Goal: Find specific page/section: Find specific page/section

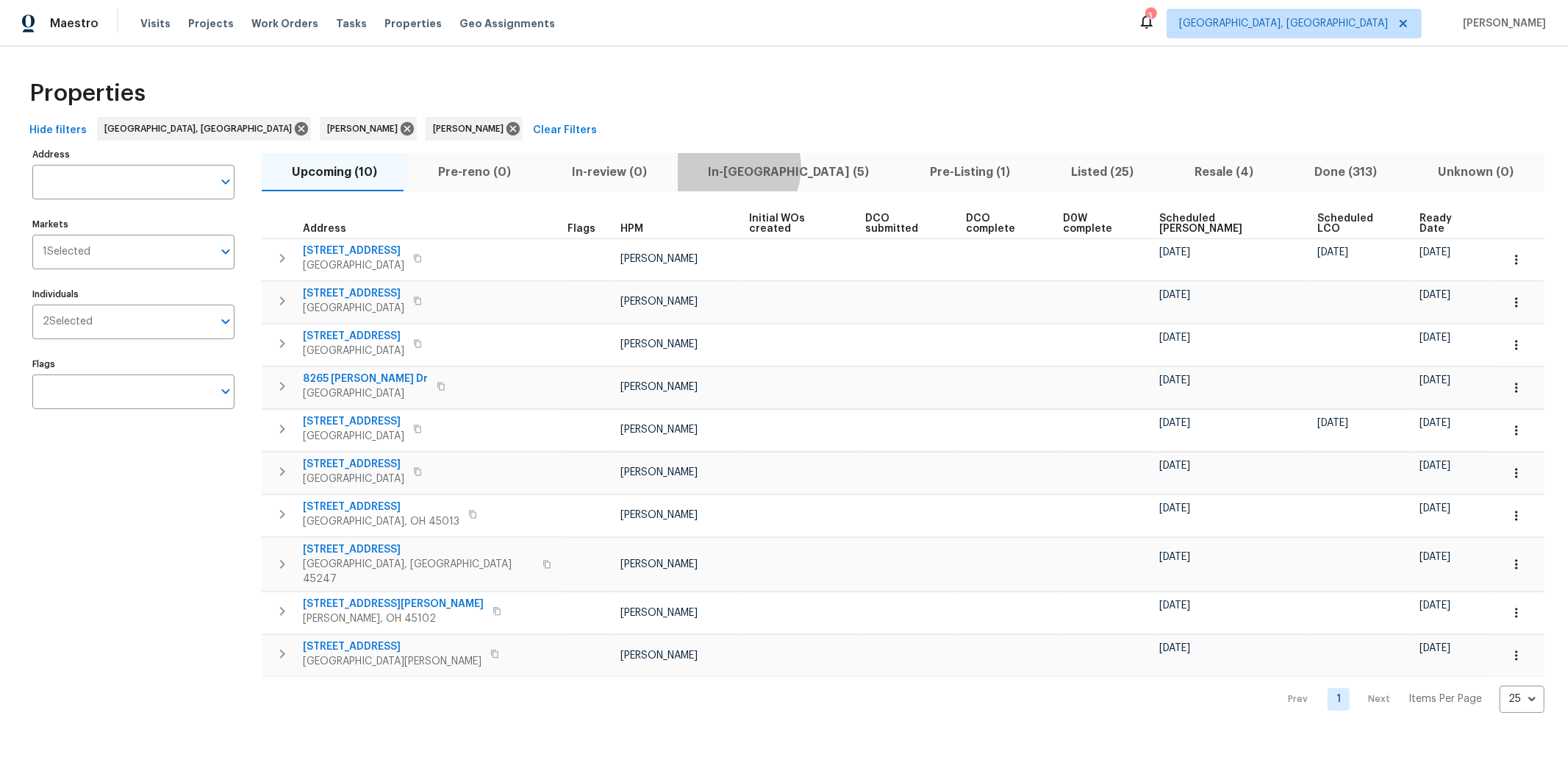
click at [716, 168] on span "In-[GEOGRAPHIC_DATA] (5)" at bounding box center [789, 172] width 205 height 21
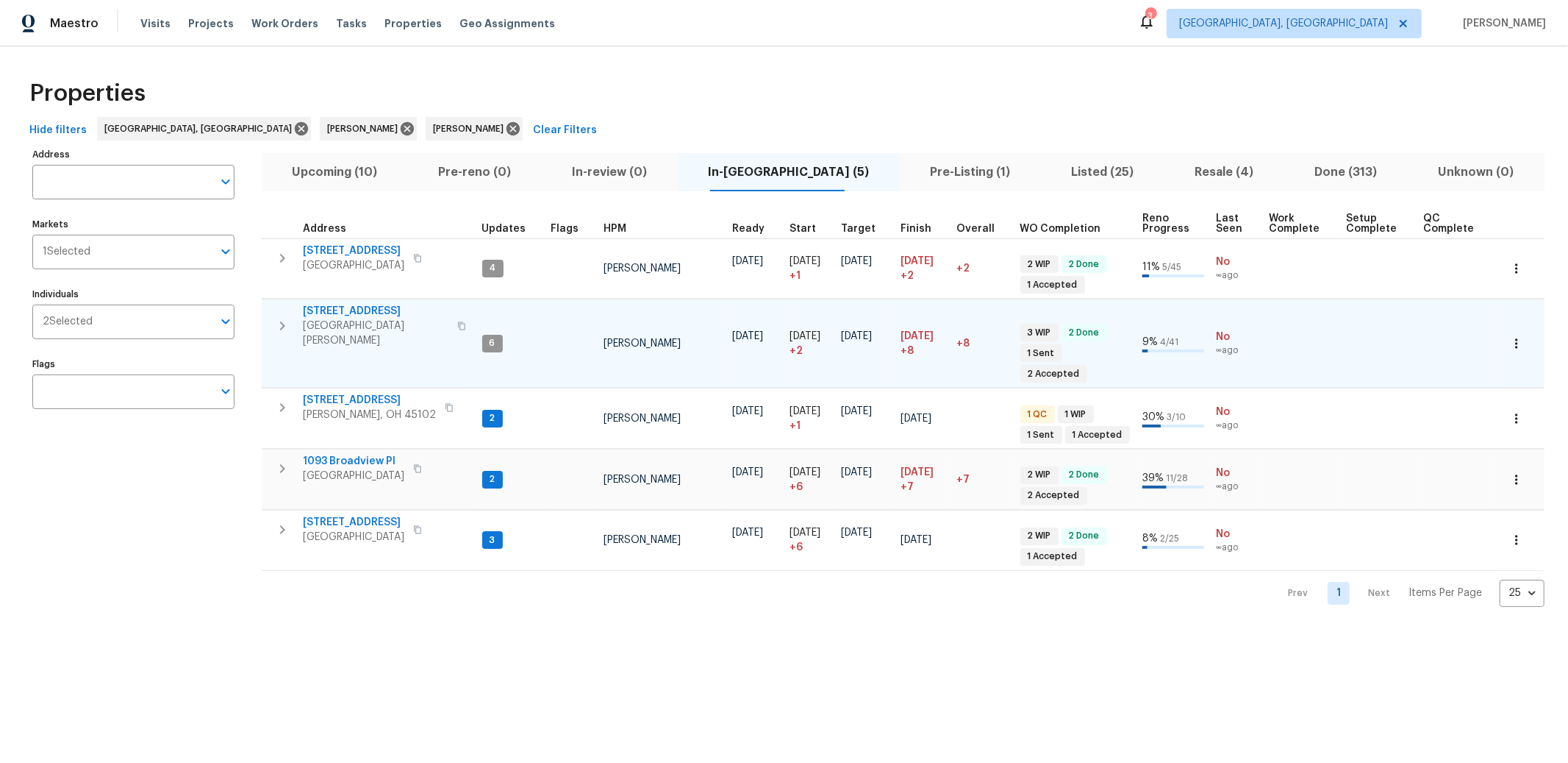
click at [360, 308] on span "6038 Glennsbury Ct" at bounding box center [376, 311] width 146 height 15
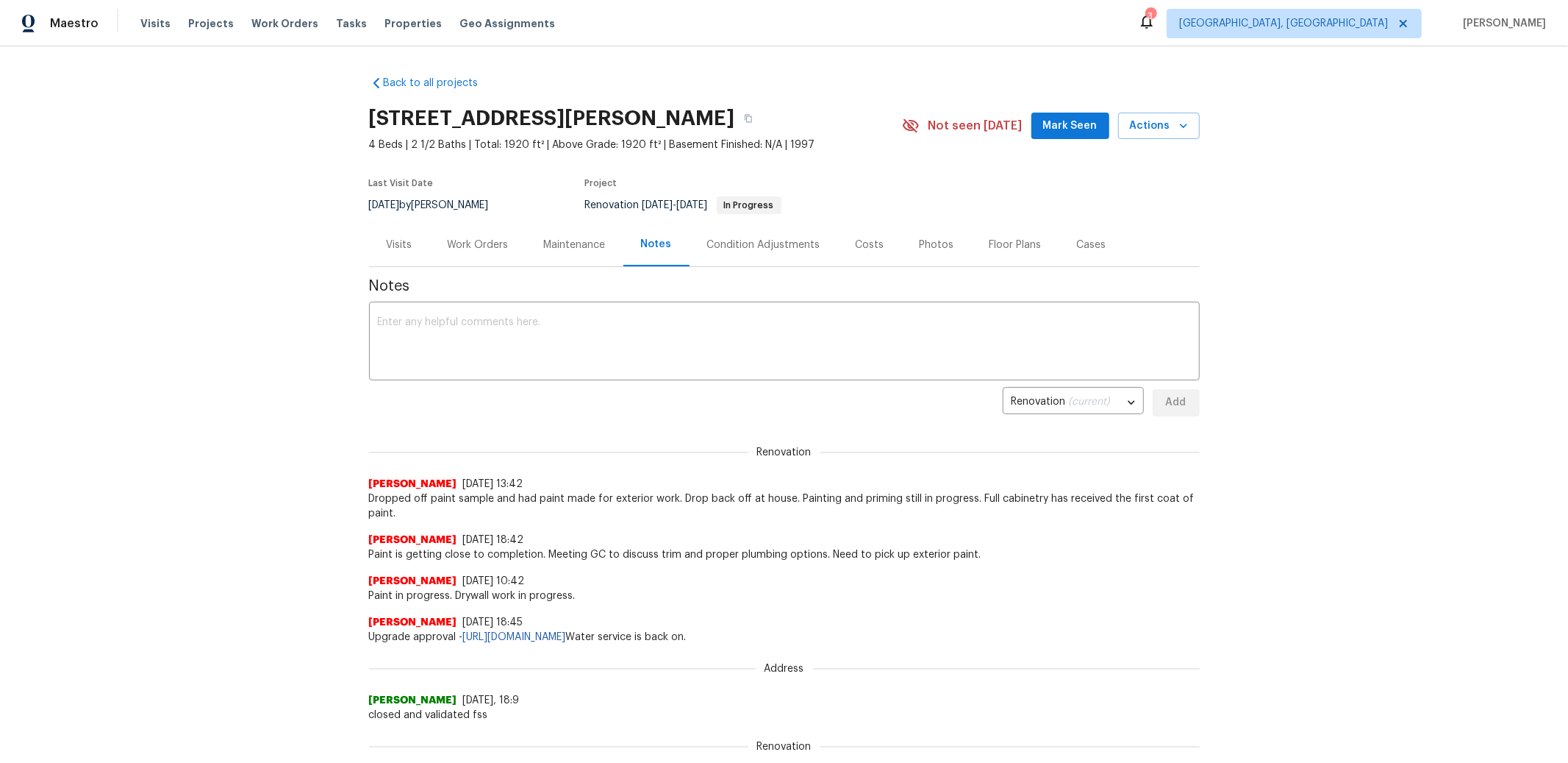
click at [477, 242] on div "Work Orders" at bounding box center [478, 245] width 61 height 15
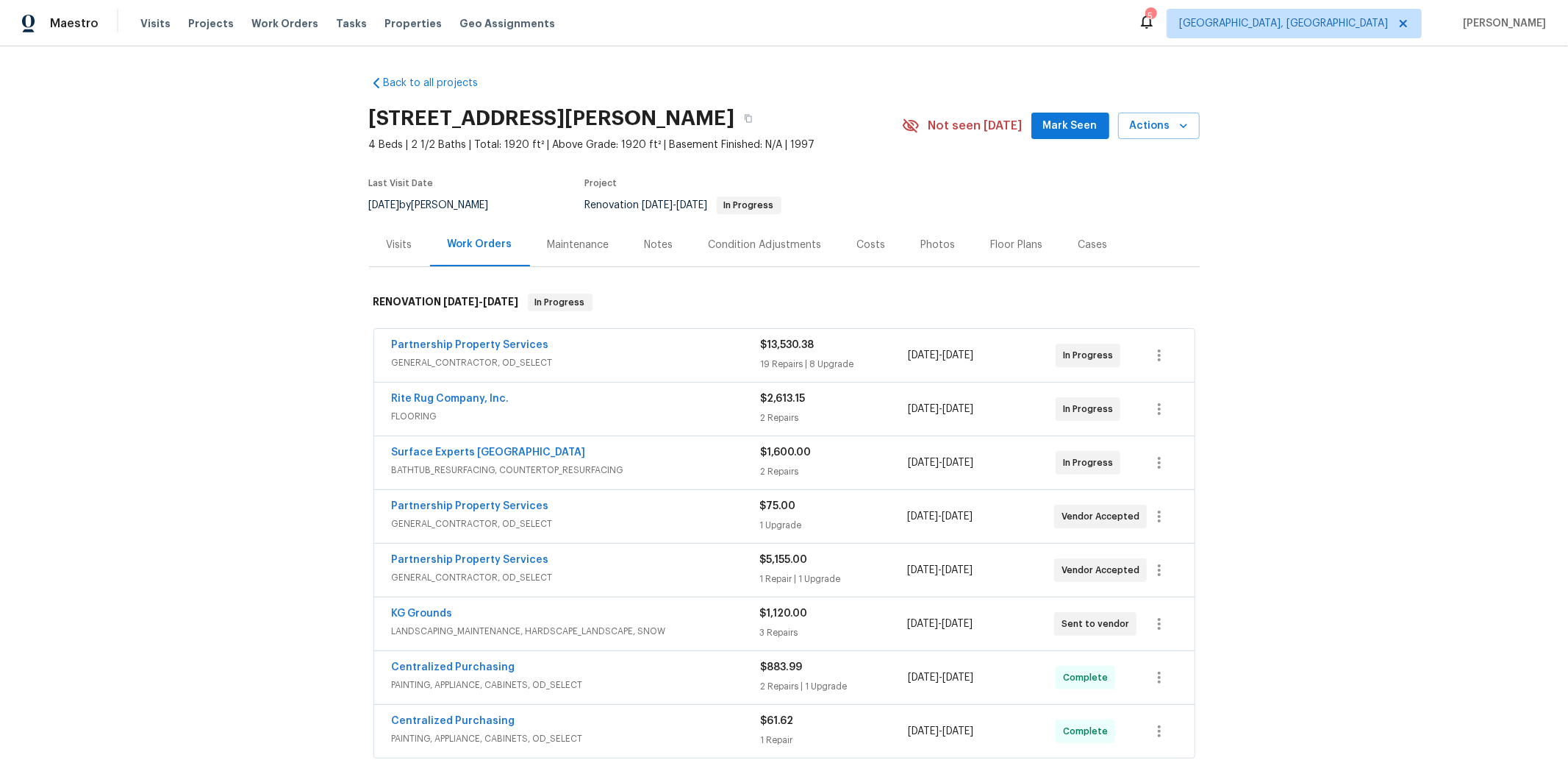
click at [590, 390] on div "Rite Rug Company, Inc. FLOORING $2,613.15 2 Repairs 9/25/2025 - 10/11/2025 In P…" at bounding box center [784, 409] width 820 height 53
click at [477, 393] on span "Rite Rug Company, Inc." at bounding box center [450, 398] width 117 height 15
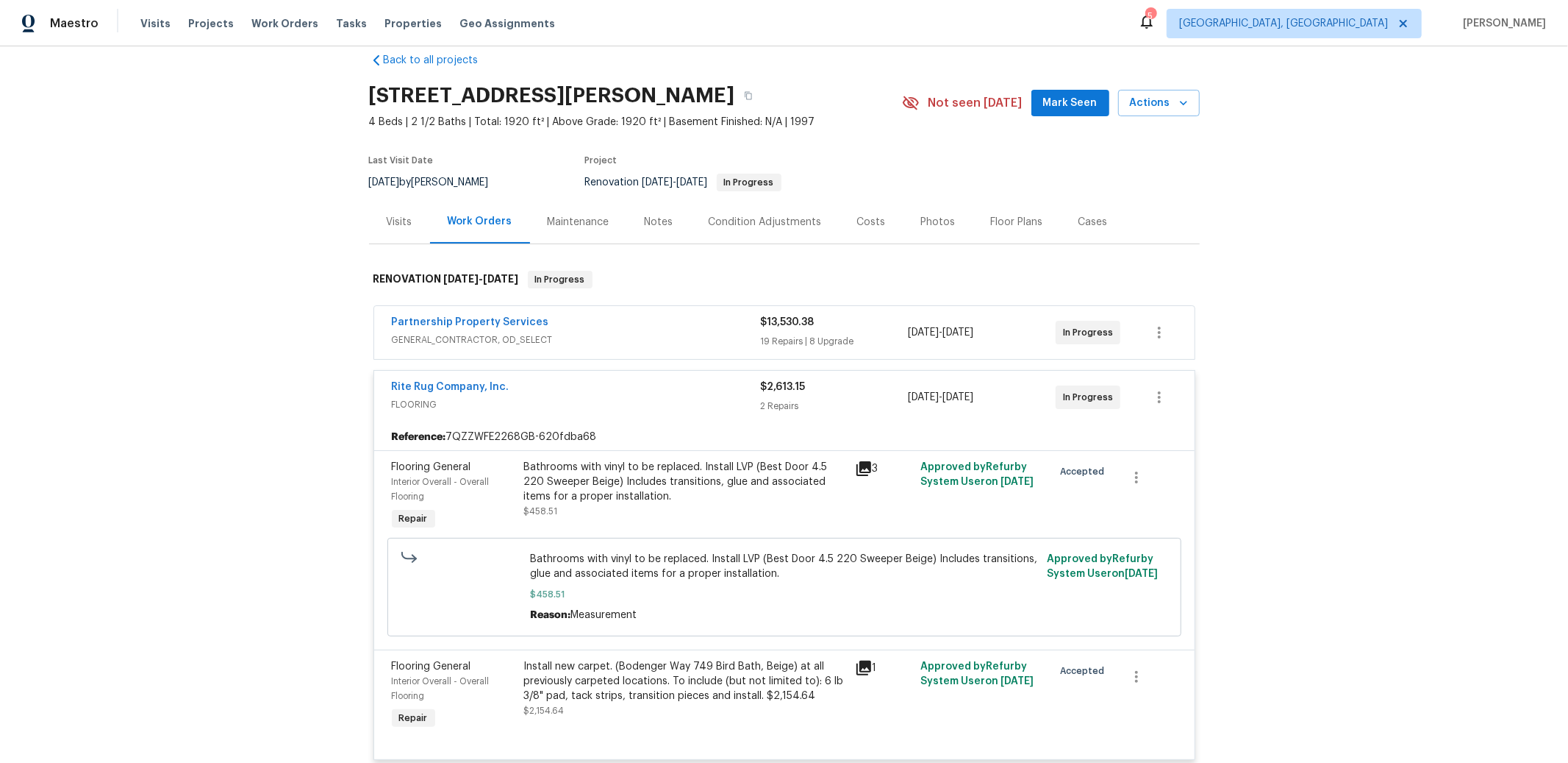
scroll to position [24, 0]
